Goal: Information Seeking & Learning: Learn about a topic

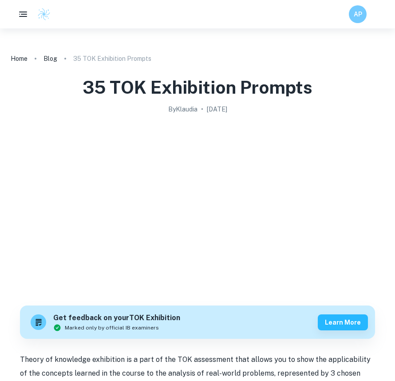
scroll to position [799, 0]
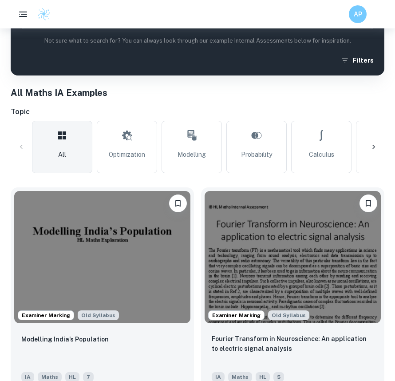
scroll to position [178, 0]
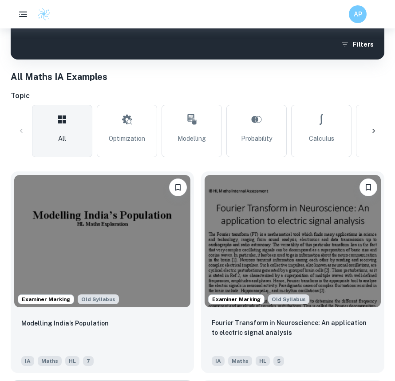
click at [374, 127] on icon at bounding box center [373, 131] width 9 height 9
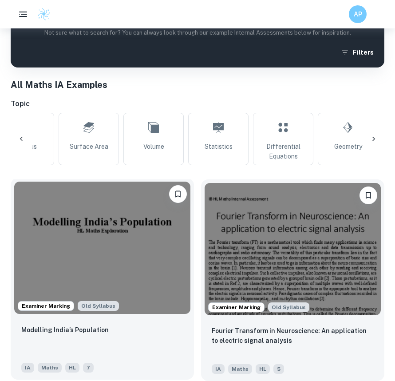
scroll to position [266, 0]
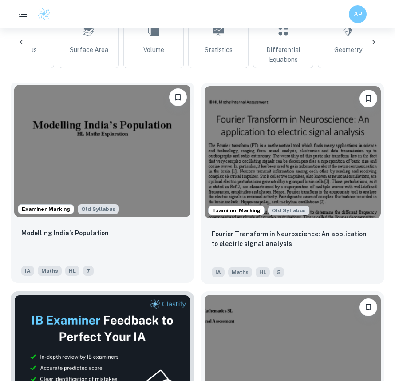
click at [170, 141] on img at bounding box center [102, 151] width 176 height 132
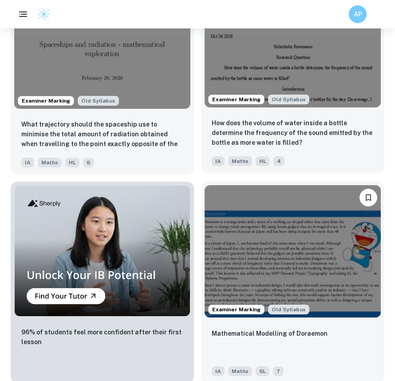
scroll to position [666, 0]
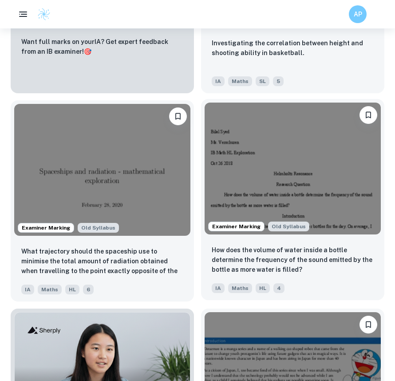
click at [264, 155] on img at bounding box center [293, 169] width 176 height 132
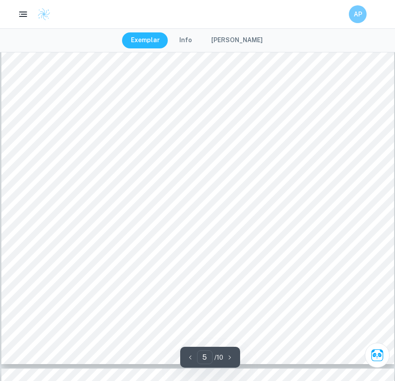
scroll to position [2619, 0]
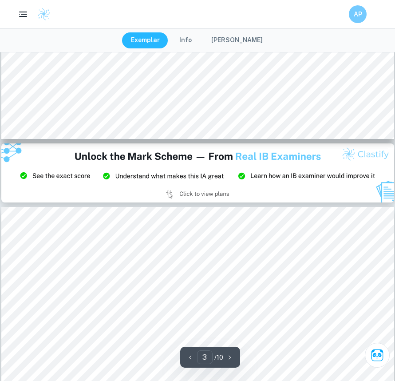
type input "2"
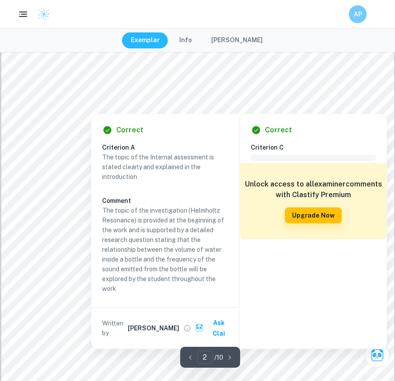
scroll to position [755, 0]
